Goal: Check status: Check status

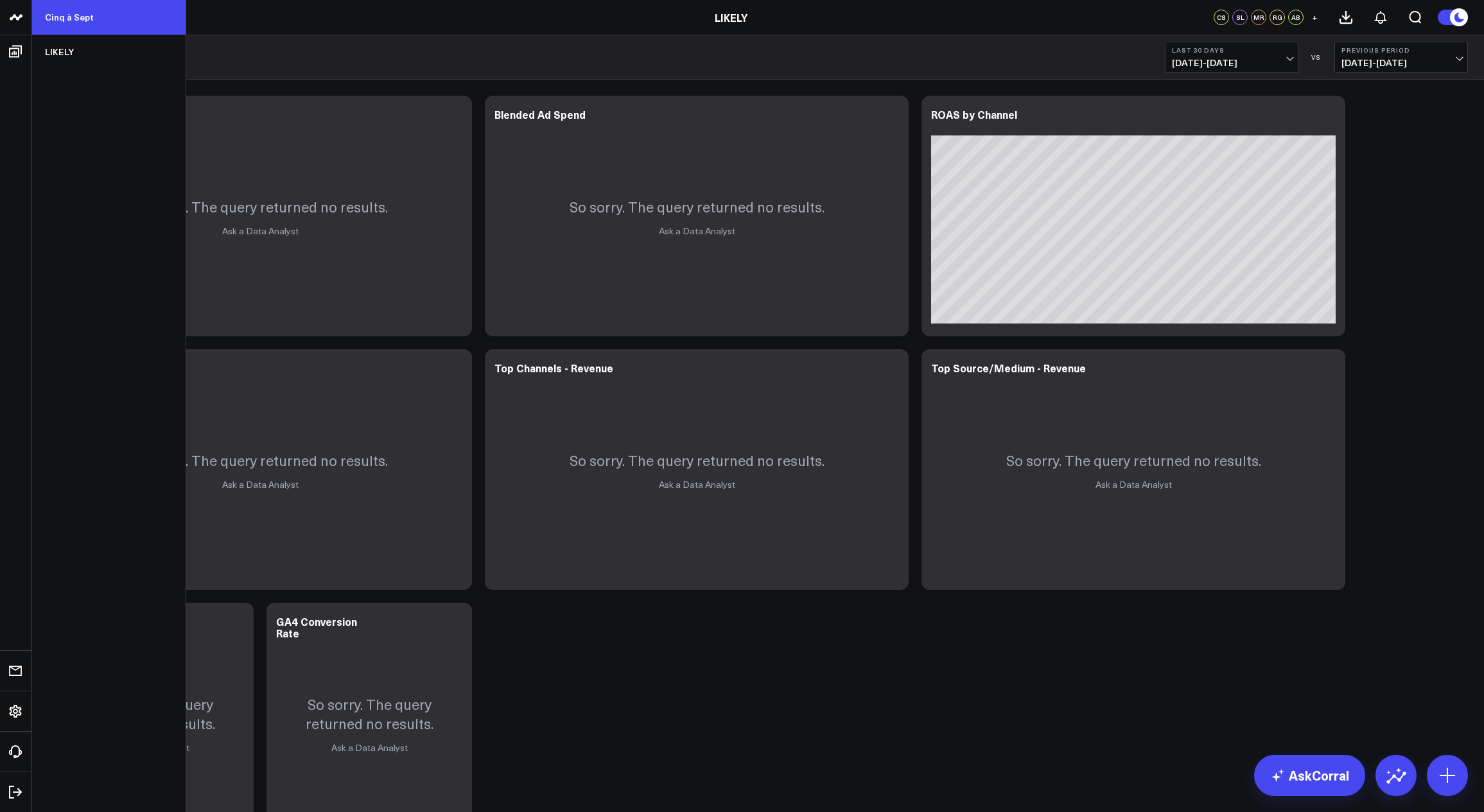
click at [98, 16] on link "Cinq à Sept" at bounding box center [109, 17] width 154 height 34
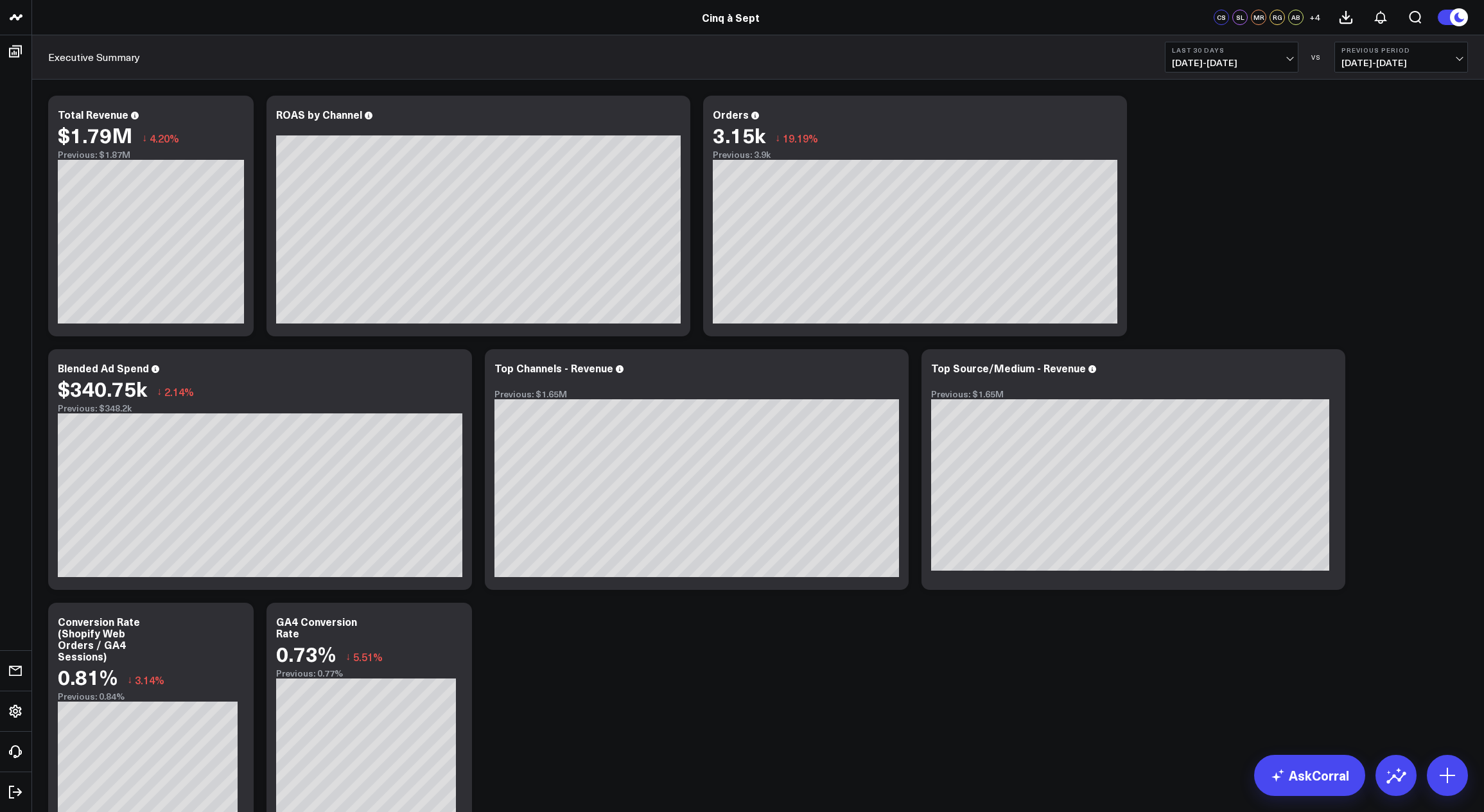
click at [1218, 65] on span "[DATE] - [DATE]" at bounding box center [1231, 63] width 119 height 10
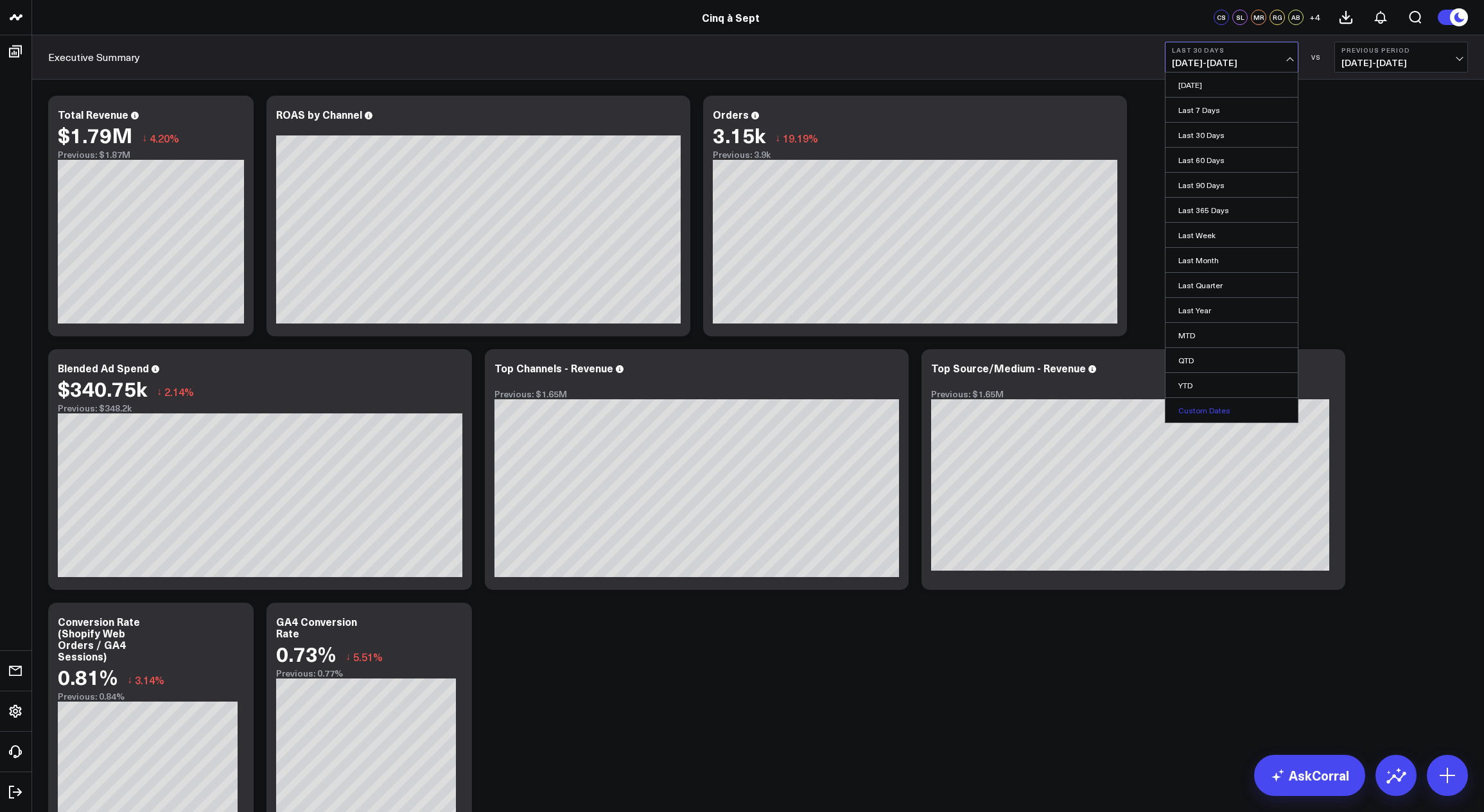
click at [1222, 415] on link "Custom Dates" at bounding box center [1232, 410] width 132 height 24
select select "7"
select select "2025"
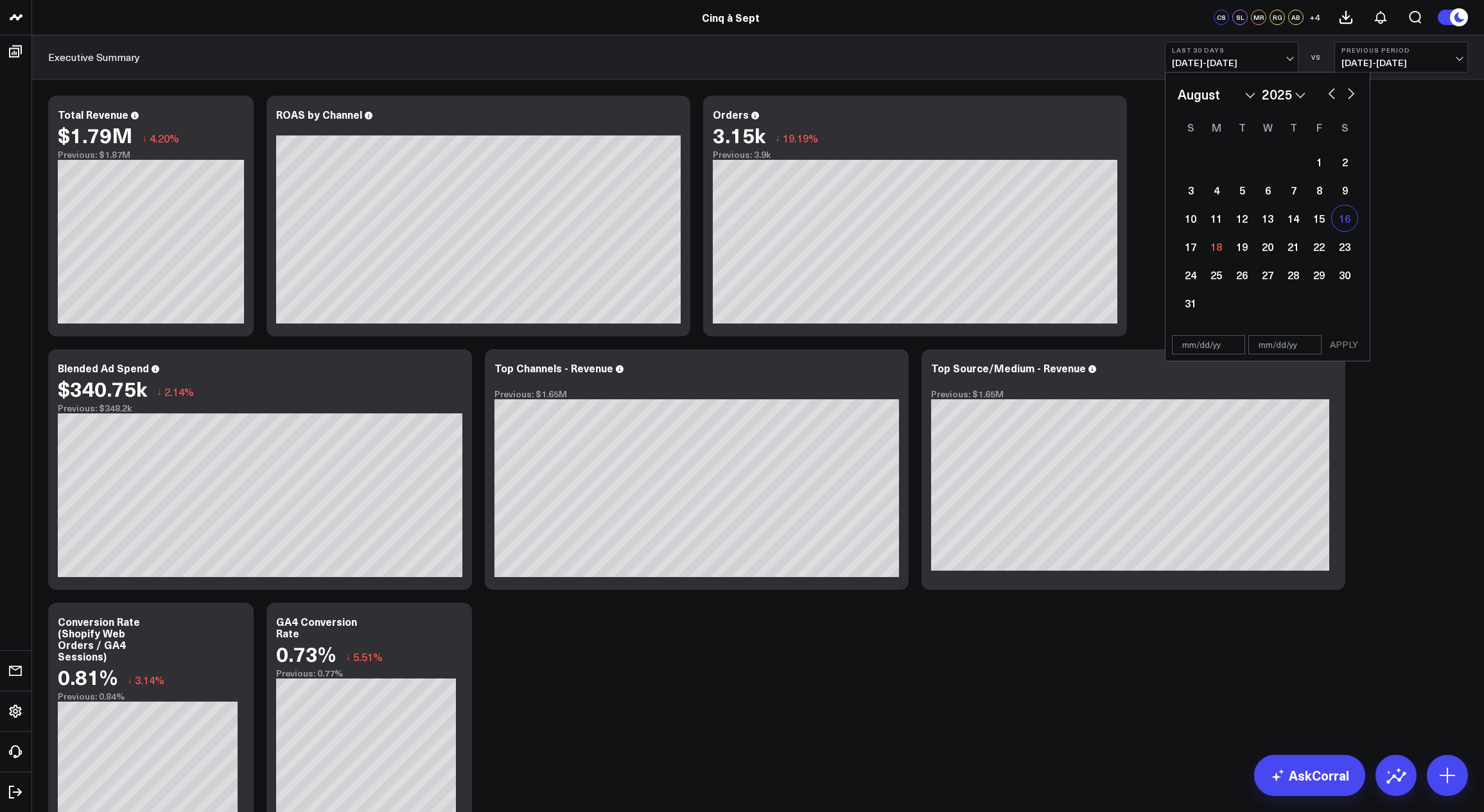
click at [1339, 214] on div "16" at bounding box center [1345, 218] width 26 height 26
type input "[DATE]"
select select "7"
select select "2025"
click at [1195, 245] on div "17" at bounding box center [1190, 246] width 26 height 26
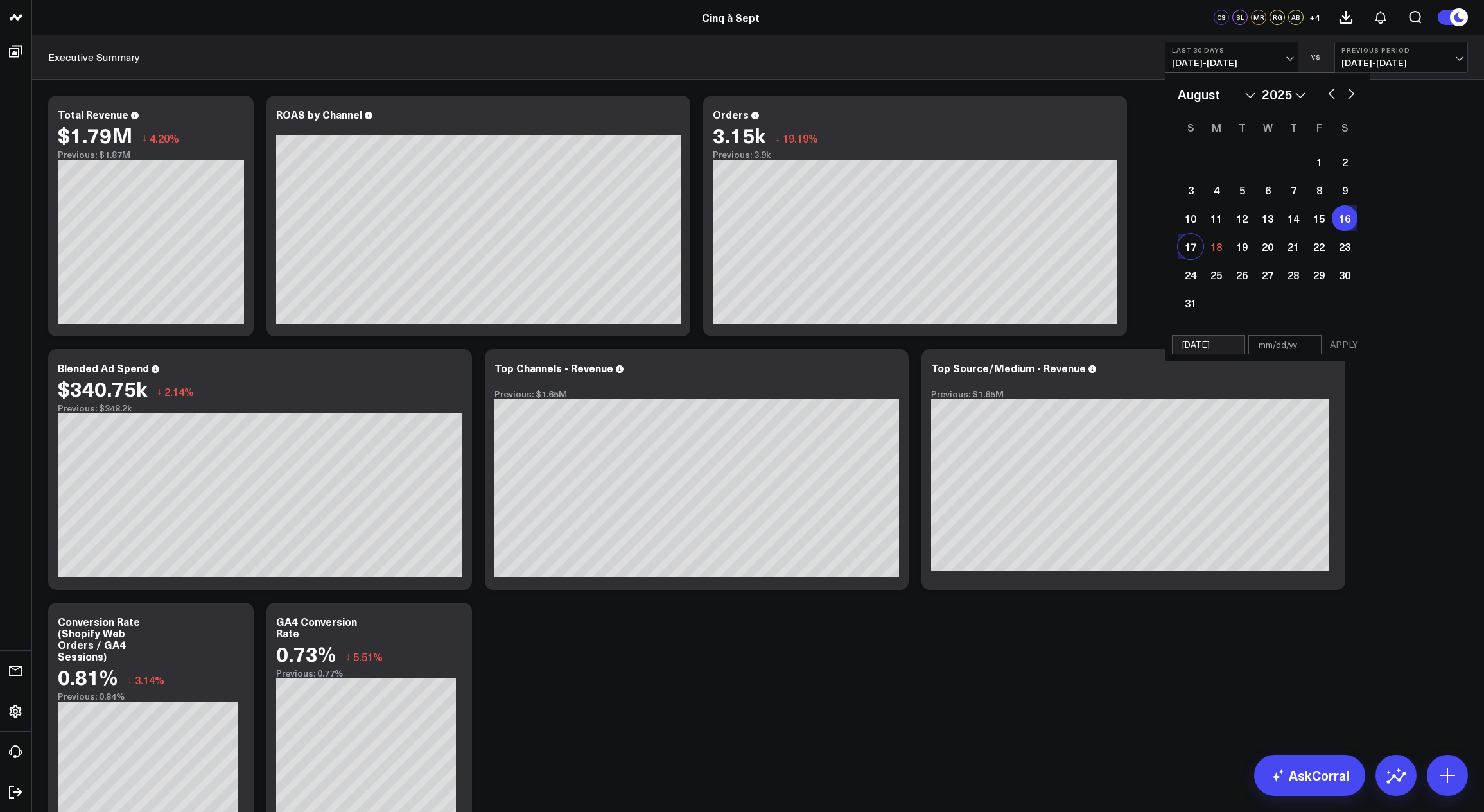
type input "[DATE]"
select select "7"
select select "2025"
click at [1343, 347] on button "APPLY" at bounding box center [1343, 345] width 38 height 20
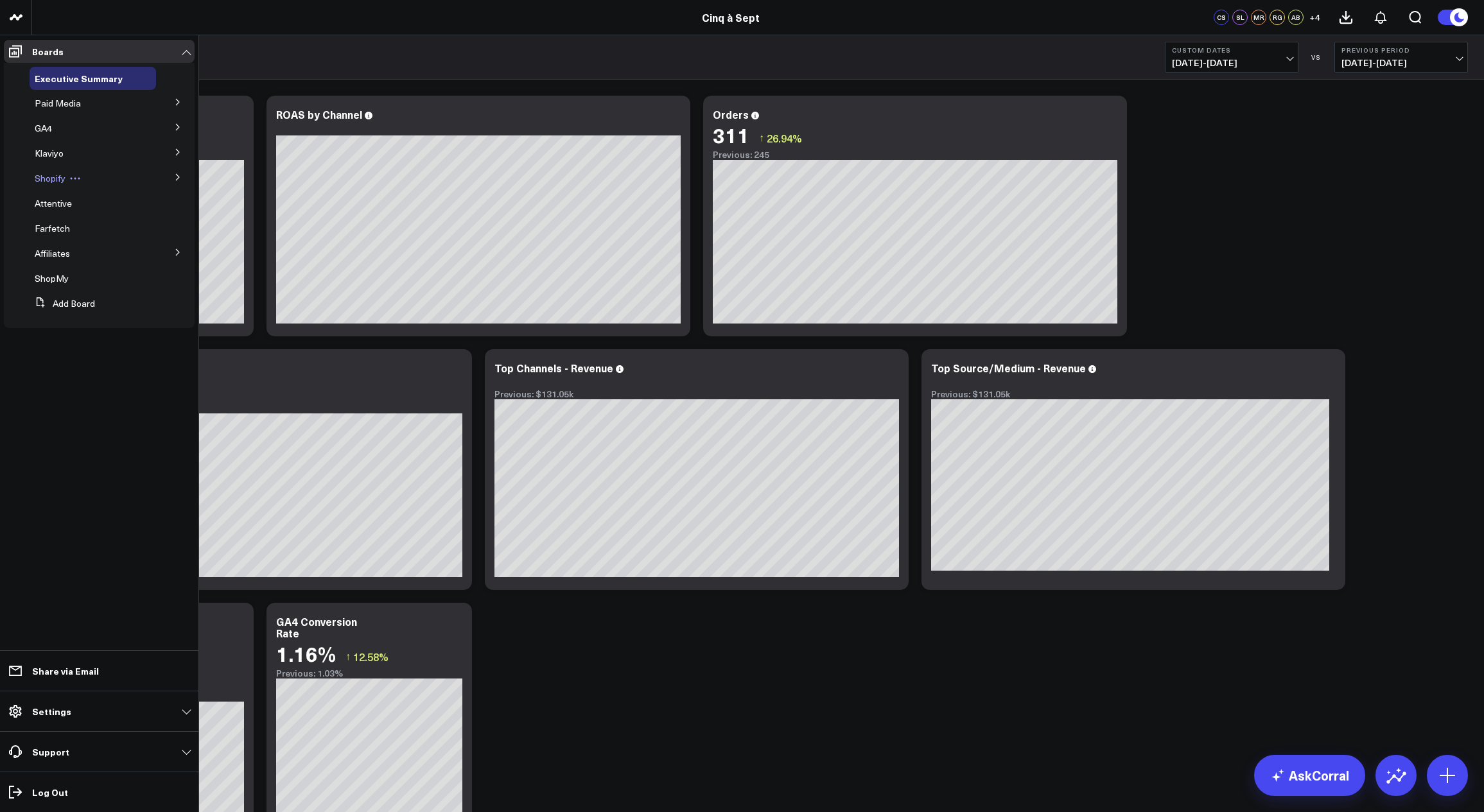
click at [53, 180] on span "Shopify" at bounding box center [50, 178] width 31 height 12
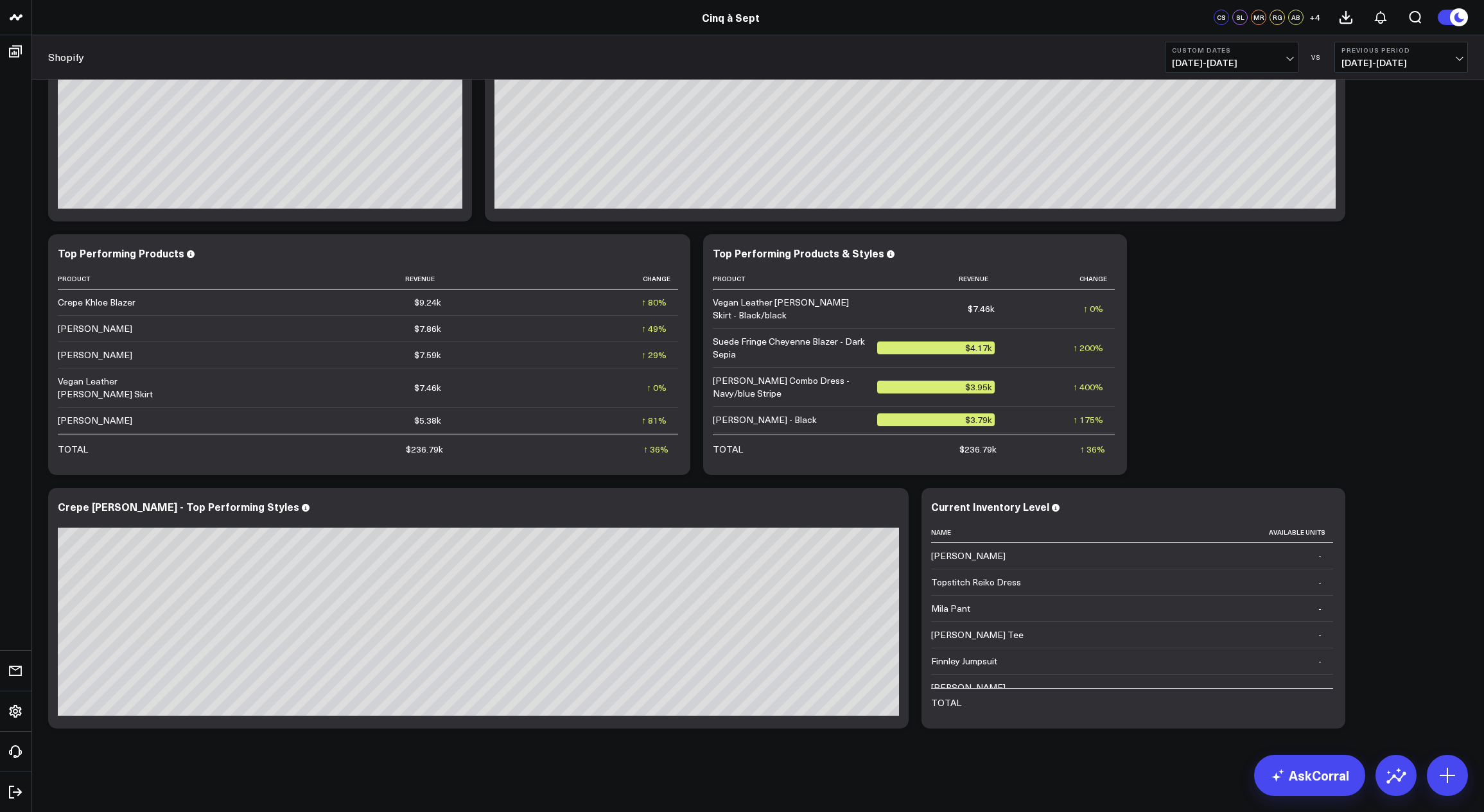
scroll to position [880, 0]
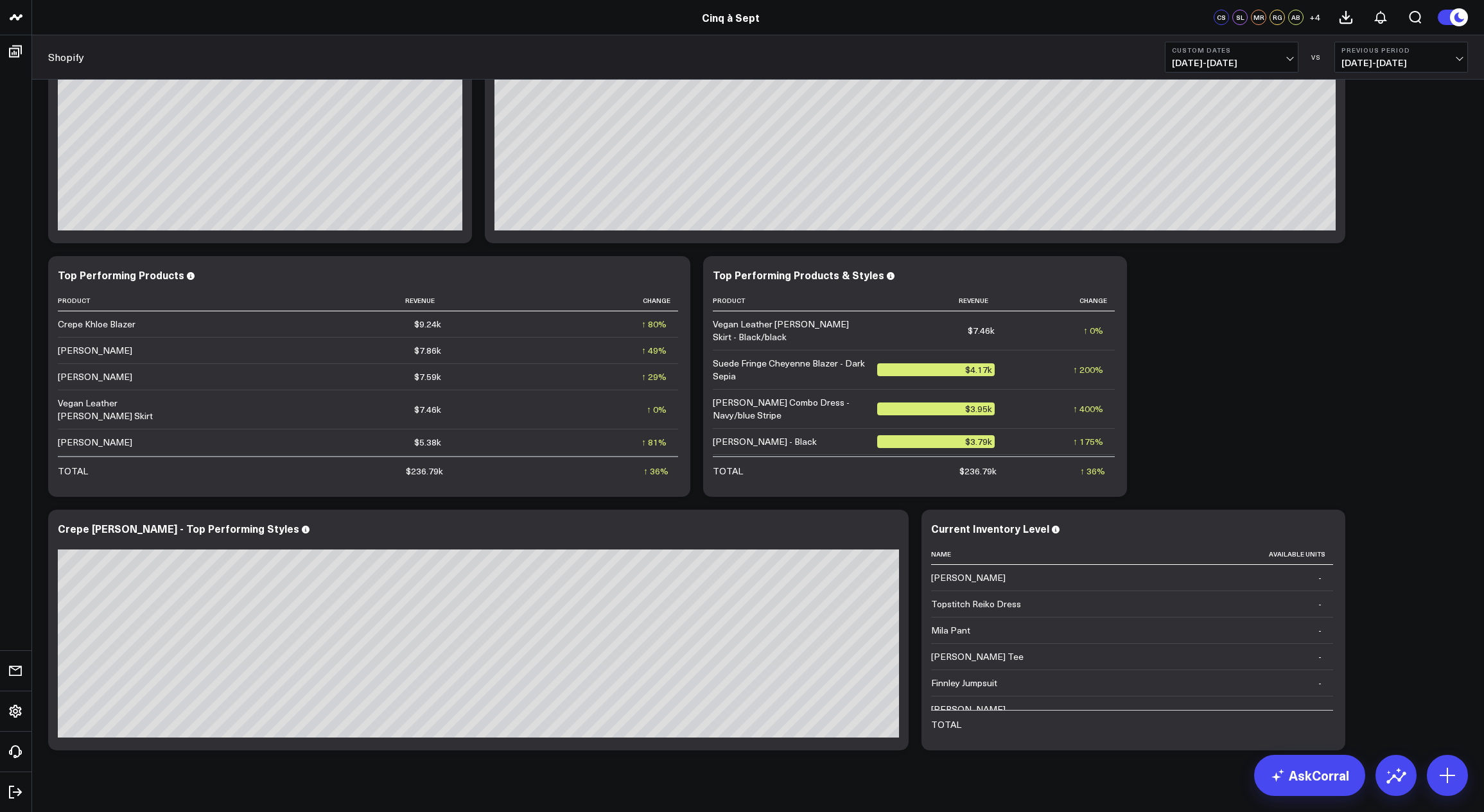
click at [1285, 67] on span "[DATE] - [DATE]" at bounding box center [1231, 63] width 119 height 10
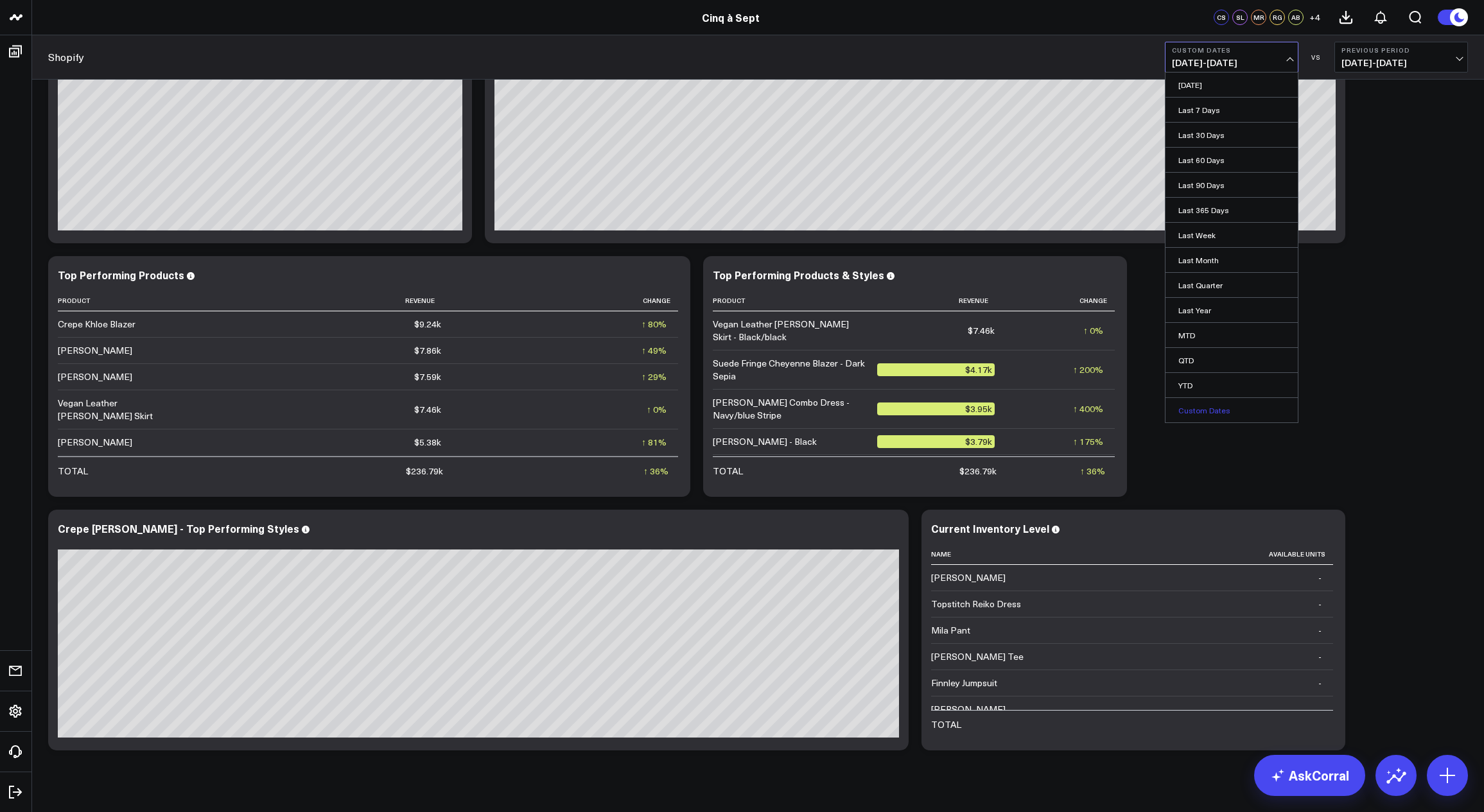
click at [1207, 411] on link "Custom Dates" at bounding box center [1232, 410] width 132 height 24
select select "7"
select select "2025"
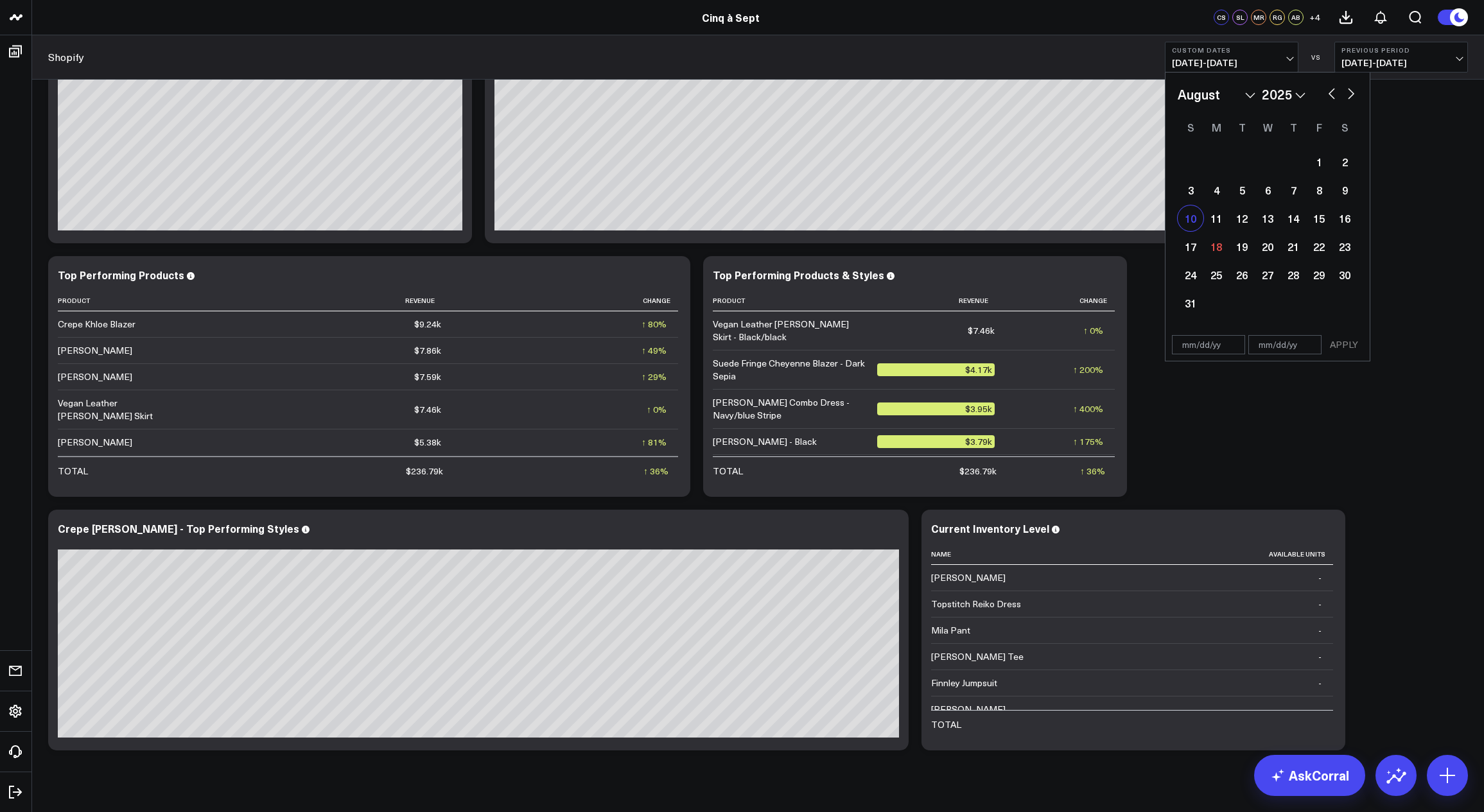
click at [1196, 226] on div "10" at bounding box center [1190, 218] width 26 height 26
select select "7"
select select "2025"
type input "[DATE]"
click at [1351, 215] on div "16" at bounding box center [1345, 218] width 26 height 26
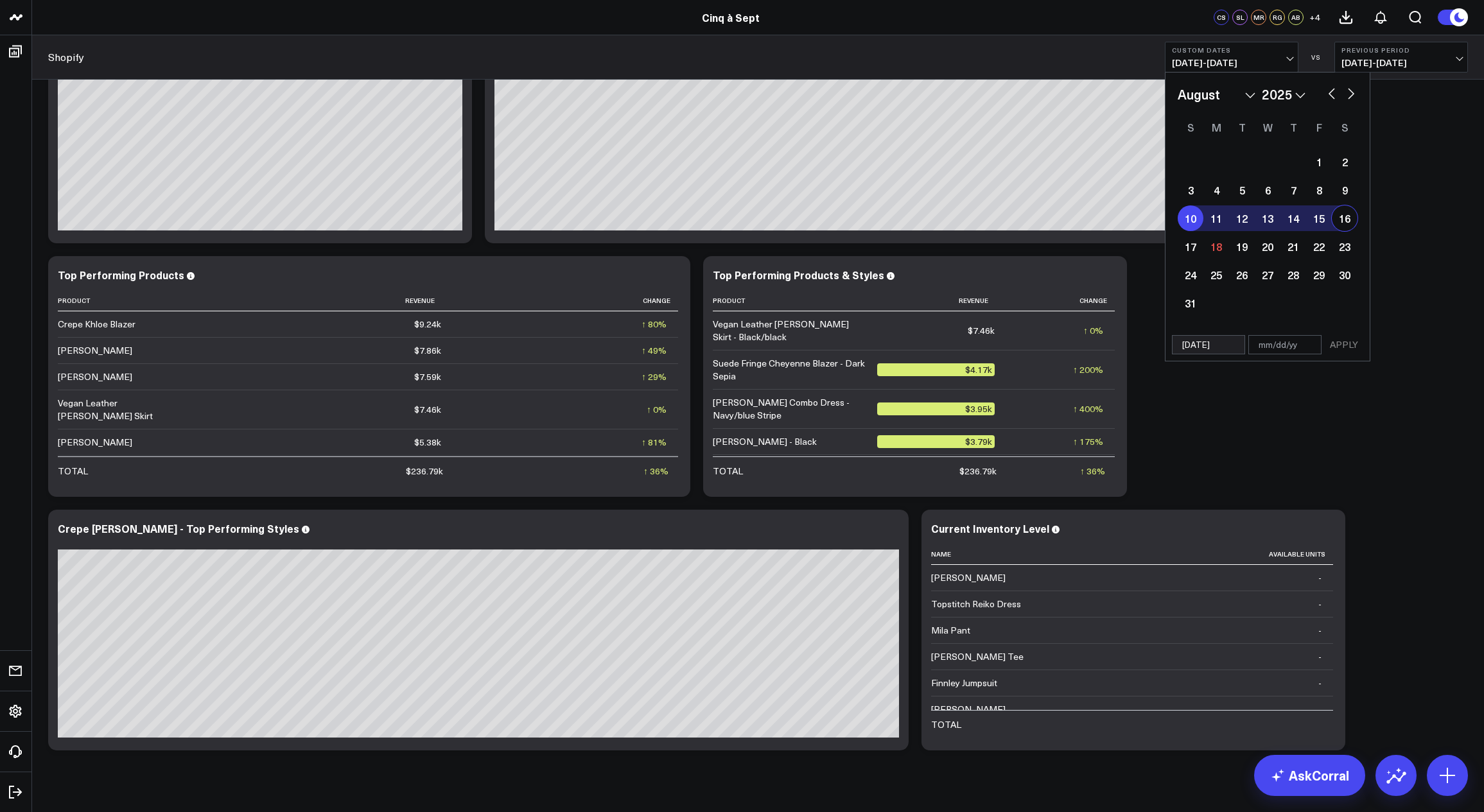
type input "[DATE]"
select select "7"
select select "2025"
click at [1353, 347] on button "APPLY" at bounding box center [1343, 345] width 38 height 20
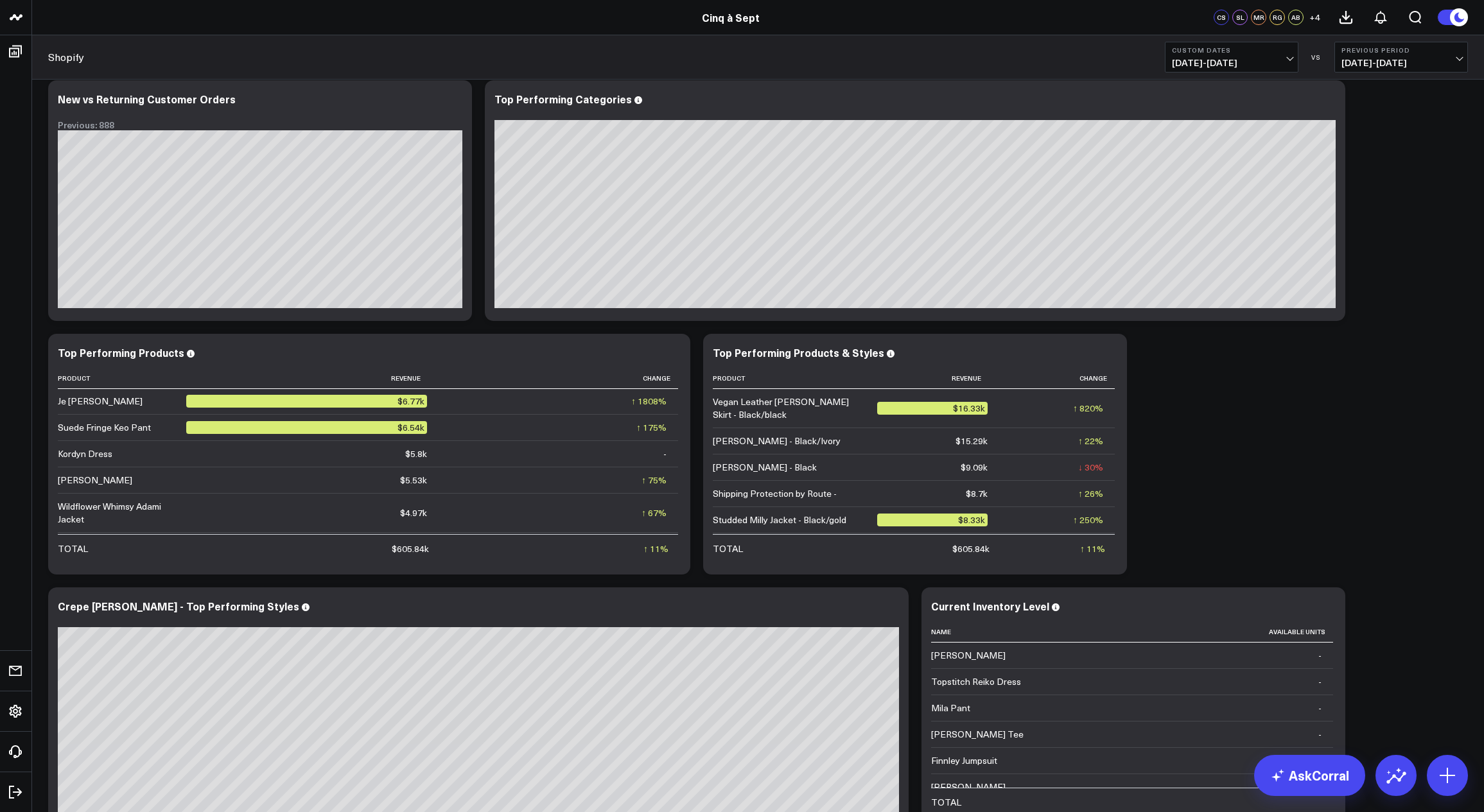
click at [1366, 431] on div "Overview Modify via AI Copy link to widget Ask support Remove Create linked cop…" at bounding box center [758, 55] width 1433 height 1557
